Goal: Find specific page/section: Find specific page/section

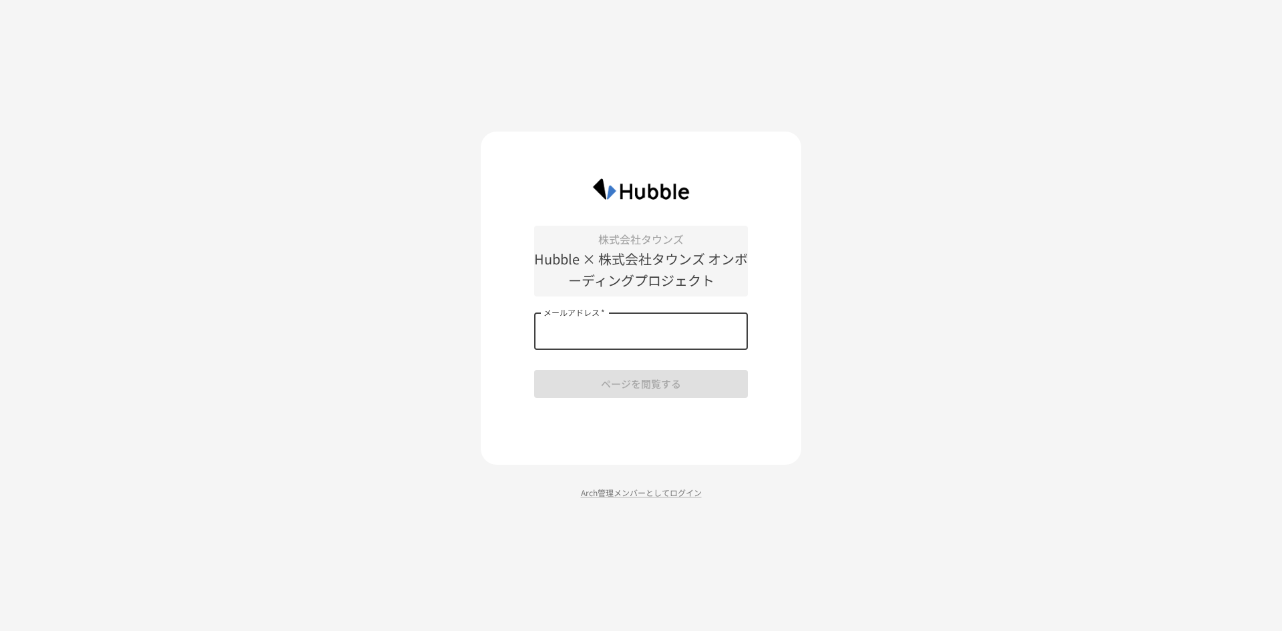
click at [681, 321] on input "メールアドレス   *" at bounding box center [641, 330] width 214 height 37
type input "**********"
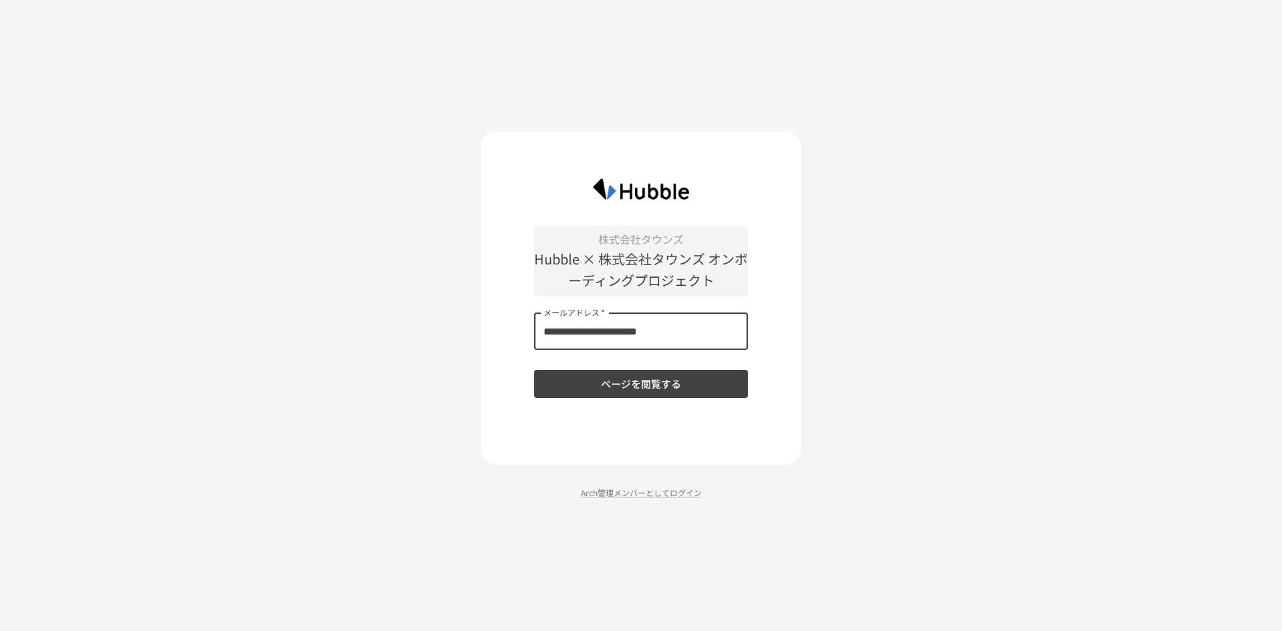
click at [648, 376] on button "ページを閲覧する" at bounding box center [641, 384] width 214 height 28
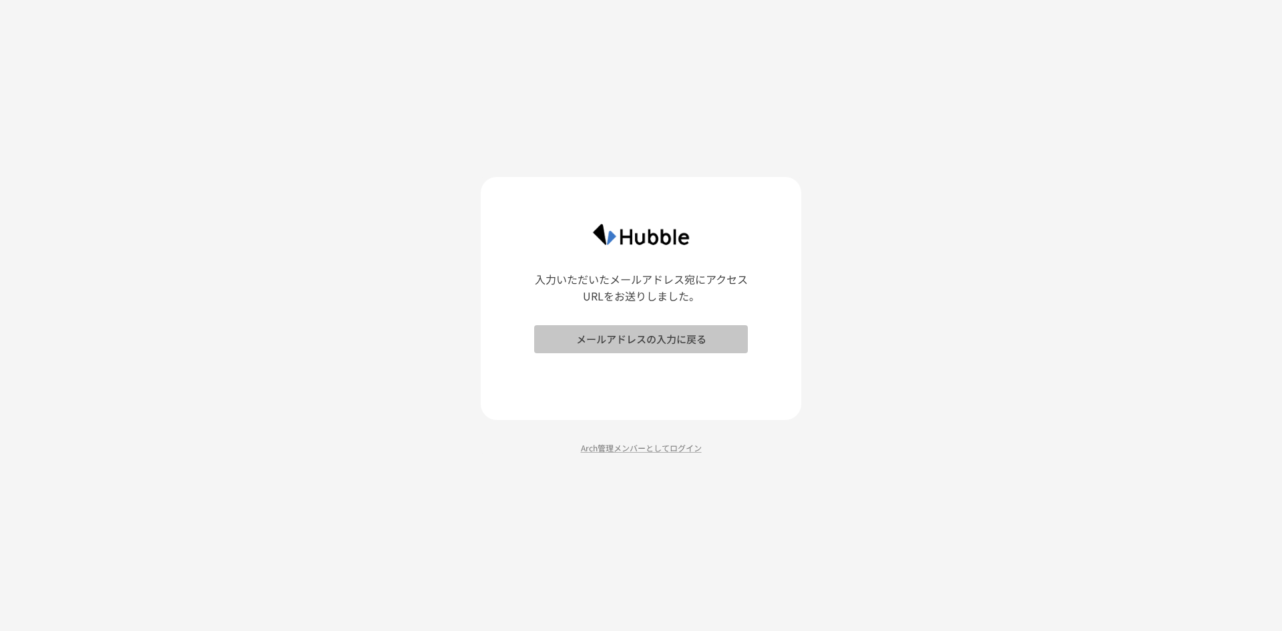
click at [671, 346] on button "メールアドレスの入力に戻る" at bounding box center [641, 339] width 214 height 28
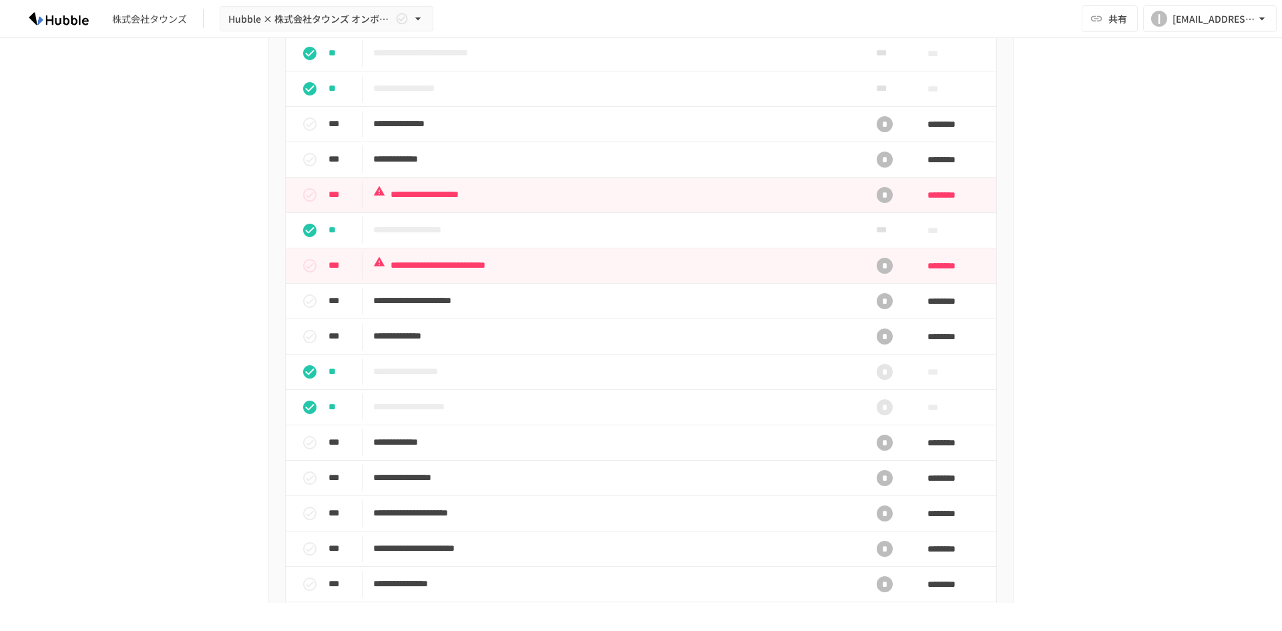
scroll to position [1268, 0]
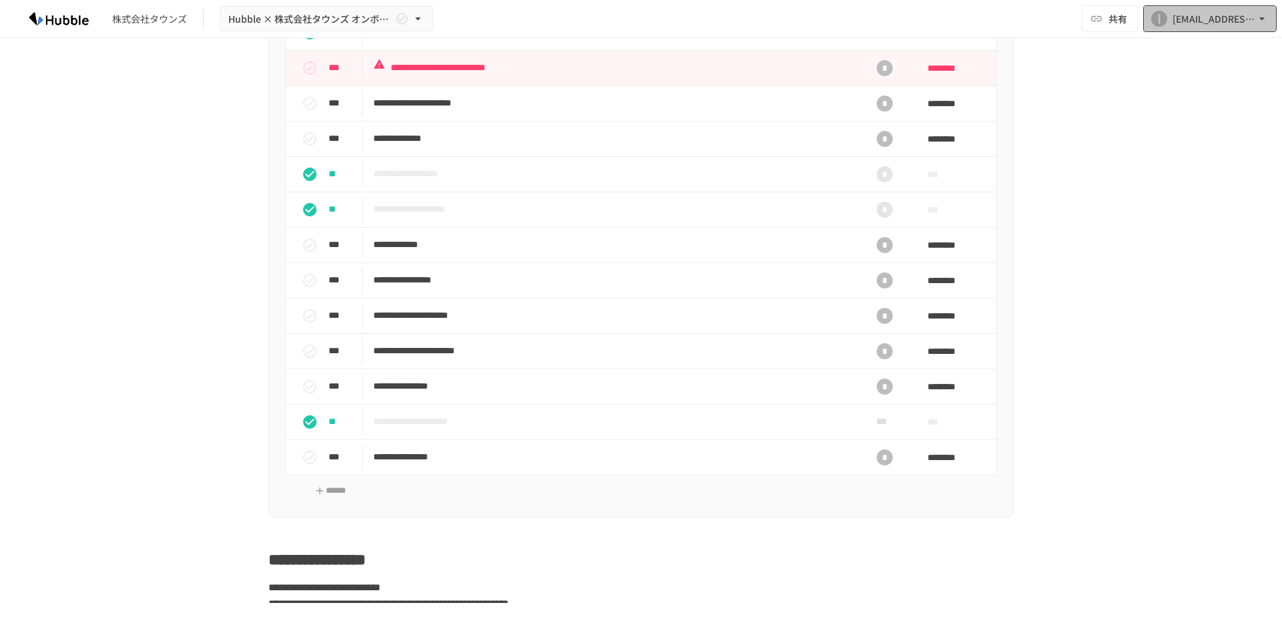
click at [1218, 19] on div "[EMAIL_ADDRESS][DOMAIN_NAME]" at bounding box center [1213, 19] width 83 height 17
